Goal: Task Accomplishment & Management: Use online tool/utility

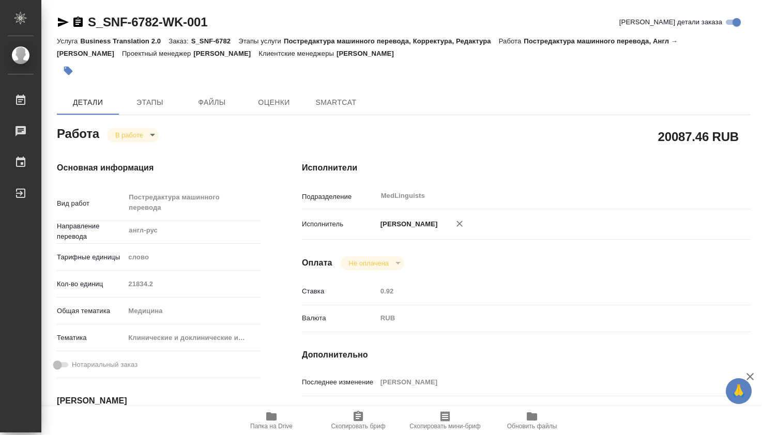
type textarea "x"
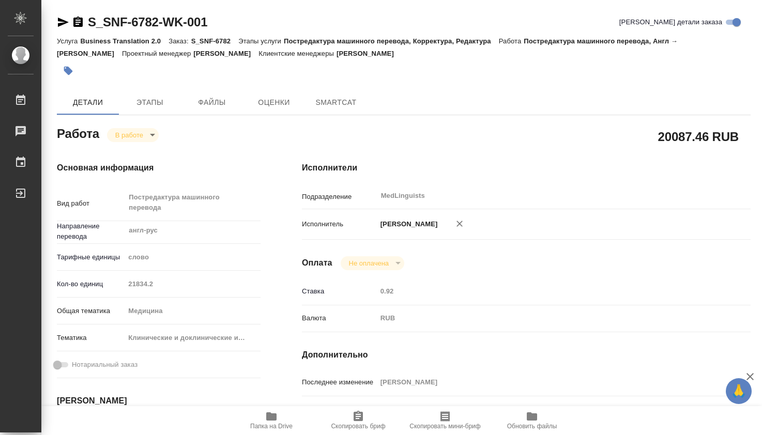
type textarea "x"
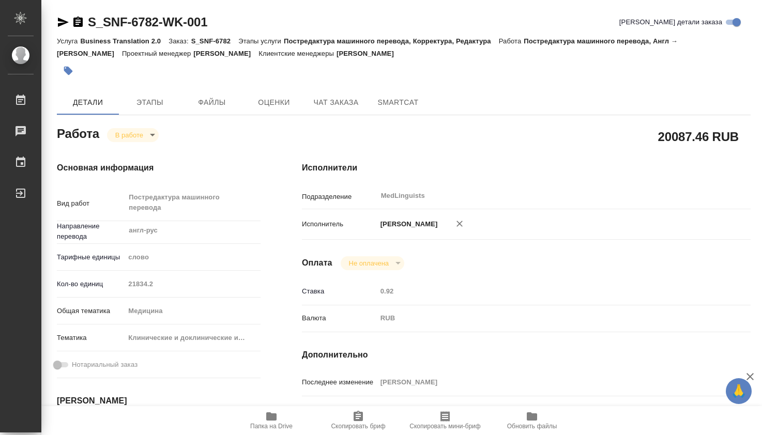
scroll to position [172, 0]
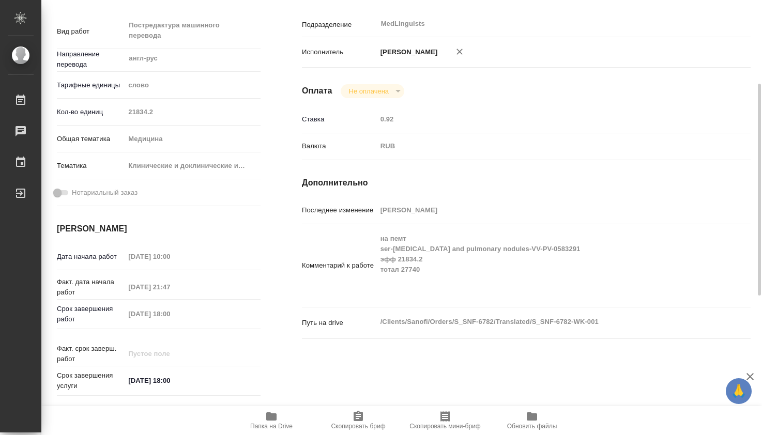
type textarea "x"
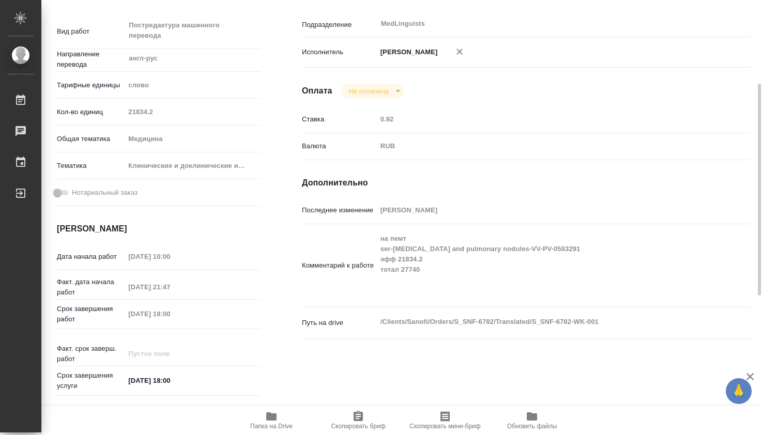
type textarea "x"
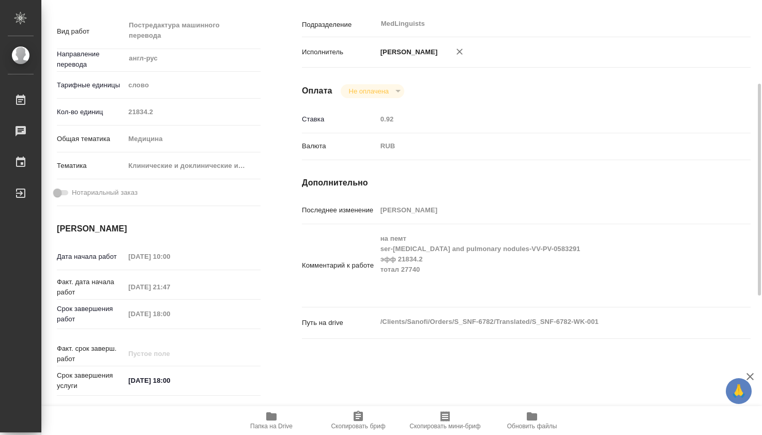
scroll to position [0, 0]
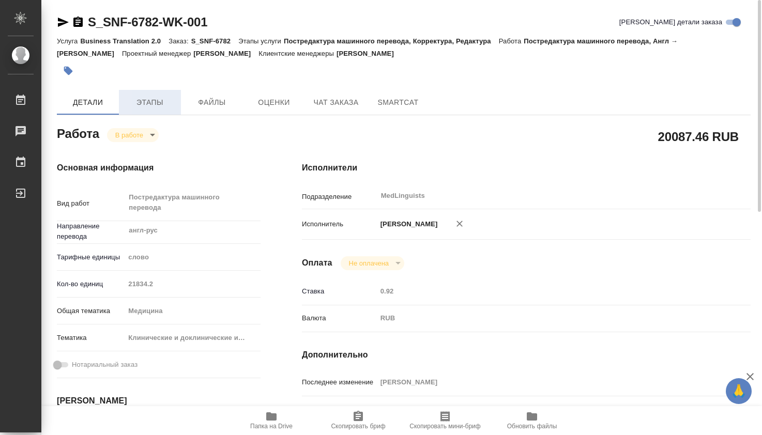
click at [155, 105] on span "Этапы" at bounding box center [150, 102] width 50 height 13
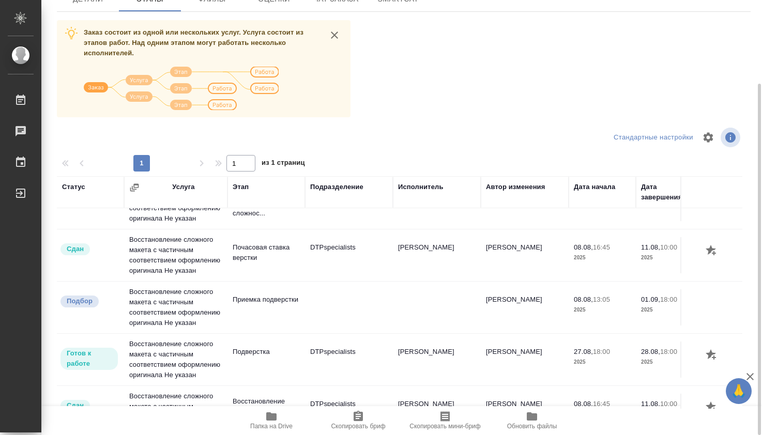
scroll to position [130, 0]
